Goal: Task Accomplishment & Management: Manage account settings

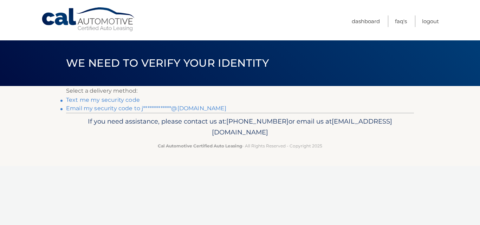
click at [147, 108] on link "**********" at bounding box center [146, 108] width 161 height 7
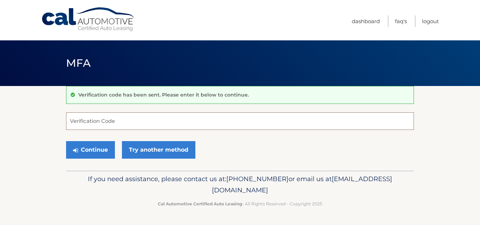
click at [117, 120] on input "Verification Code" at bounding box center [240, 122] width 348 height 18
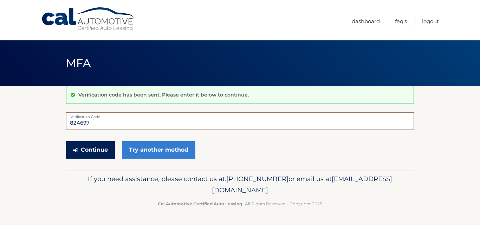
type input "824697"
click at [98, 148] on button "Continue" at bounding box center [90, 150] width 49 height 18
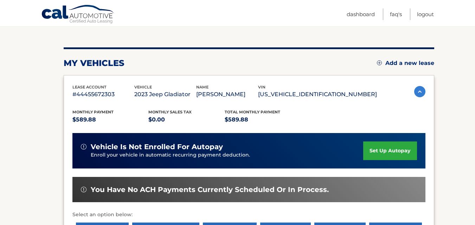
scroll to position [176, 0]
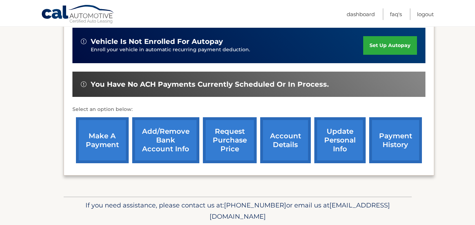
click at [97, 147] on link "make a payment" at bounding box center [102, 140] width 53 height 46
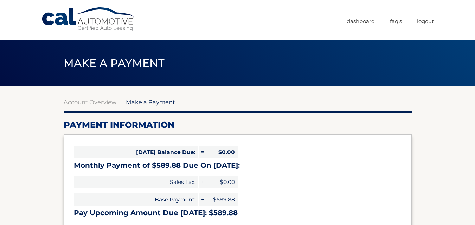
select select "YTBkNjc3MmUtYzQ5MS00NzU5LWFkMDctYmYwZmVkMzM4ZWJh"
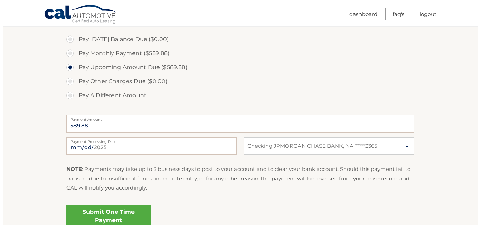
scroll to position [277, 0]
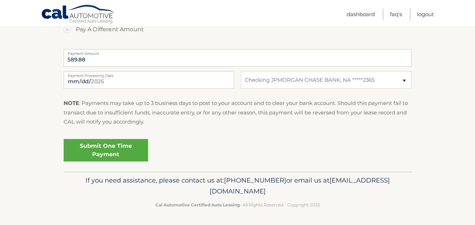
click at [120, 151] on link "Submit One Time Payment" at bounding box center [106, 150] width 84 height 23
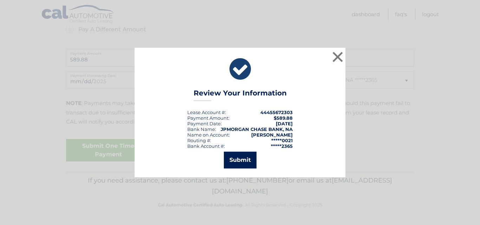
click at [234, 161] on button "Submit" at bounding box center [240, 160] width 33 height 17
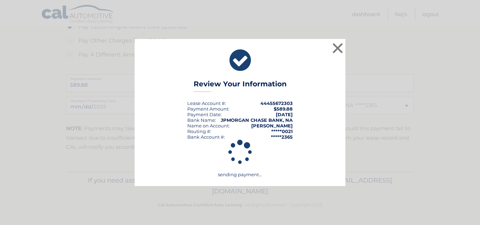
scroll to position [252, 0]
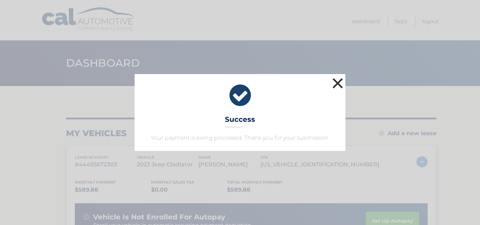
click at [340, 76] on button "×" at bounding box center [338, 83] width 14 height 14
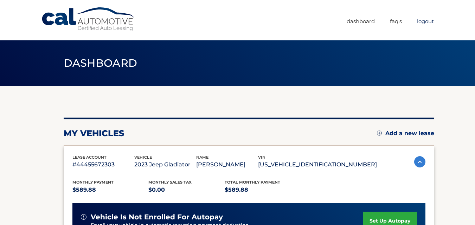
click at [430, 21] on link "Logout" at bounding box center [425, 21] width 17 height 12
